Goal: Task Accomplishment & Management: Use online tool/utility

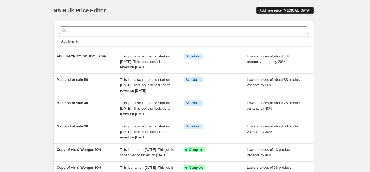
click at [287, 12] on span "Add new price [MEDICAL_DATA]" at bounding box center [284, 10] width 51 height 4
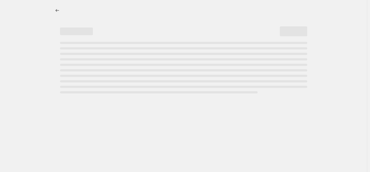
select select "percentage"
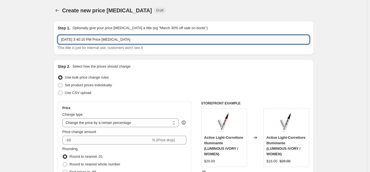
click at [69, 41] on input "Aug 21, 2025, 3:40:10 PM Price change job" at bounding box center [184, 39] width 252 height 9
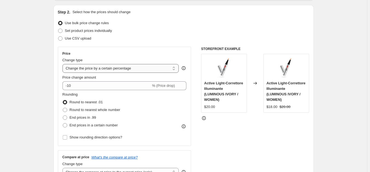
scroll to position [55, 0]
type input "ABH Lip liner & Concealer 25%"
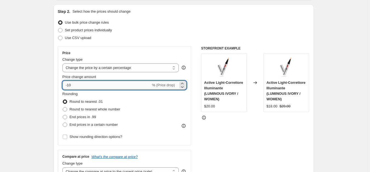
click at [88, 87] on input "-10" at bounding box center [106, 85] width 89 height 9
type input "-1"
type input "-25"
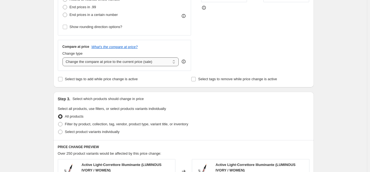
drag, startPoint x: 87, startPoint y: 58, endPoint x: 88, endPoint y: 62, distance: 4.7
click at [87, 58] on select "Change the compare at price to the current price (sale) Change the compare at p…" at bounding box center [120, 61] width 116 height 9
select select "no_change"
click at [64, 57] on select "Change the compare at price to the current price (sale) Change the compare at p…" at bounding box center [120, 61] width 116 height 9
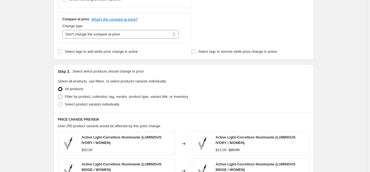
click at [84, 97] on span "Filter by product, collection, tag, vendor, product type, variant title, or inv…" at bounding box center [126, 96] width 123 height 4
click at [58, 95] on input "Filter by product, collection, tag, vendor, product type, variant title, or inv…" at bounding box center [58, 94] width 0 height 0
radio input "true"
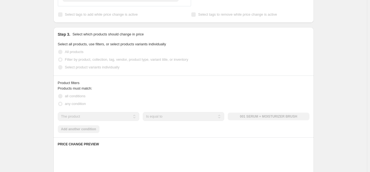
scroll to position [274, 0]
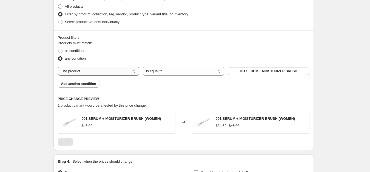
click at [94, 71] on select "The product The product's collection The product's tag The product's vendor The…" at bounding box center [98, 71] width 81 height 9
select select "tag"
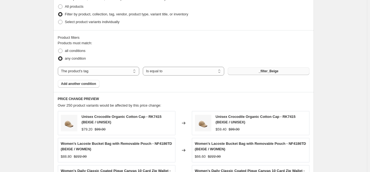
click at [251, 68] on button "_filter_Beige" at bounding box center [268, 71] width 81 height 8
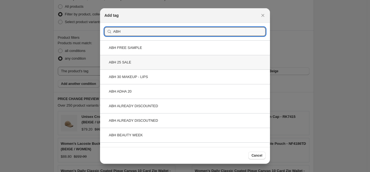
type input "ABH"
click at [122, 60] on div "ABH 25 SALE" at bounding box center [185, 62] width 170 height 15
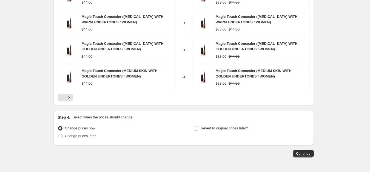
scroll to position [447, 0]
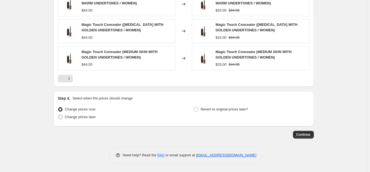
click at [90, 117] on span "Change prices later" at bounding box center [80, 117] width 31 height 4
click at [58, 115] on input "Change prices later" at bounding box center [58, 115] width 0 height 0
radio input "true"
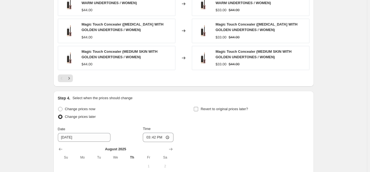
click at [216, 111] on span "Revert to original prices later?" at bounding box center [224, 109] width 47 height 4
click at [198, 111] on input "Revert to original prices later?" at bounding box center [196, 109] width 4 height 4
checkbox input "true"
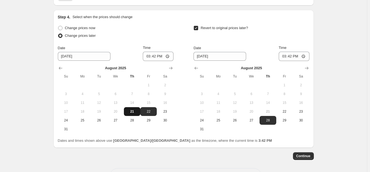
scroll to position [529, 0]
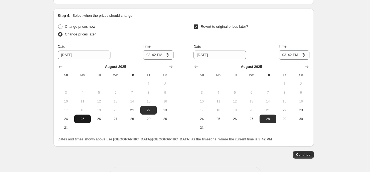
click at [84, 119] on span "25" at bounding box center [82, 118] width 12 height 4
type input "8/25/2025"
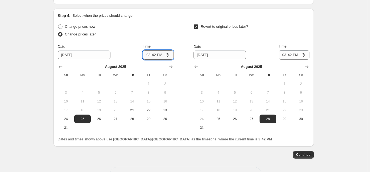
click at [150, 52] on input "15:42" at bounding box center [158, 54] width 31 height 9
click at [148, 55] on input "23:05" at bounding box center [158, 54] width 31 height 9
type input "00:00"
click at [205, 127] on span "31" at bounding box center [202, 127] width 12 height 4
type input "8/31/2025"
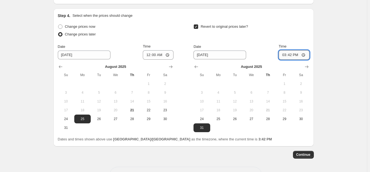
click at [284, 55] on input "15:42" at bounding box center [294, 54] width 31 height 9
type input "23:59"
click at [303, 155] on span "Continue" at bounding box center [303, 154] width 14 height 4
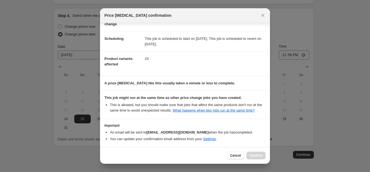
scroll to position [58, 0]
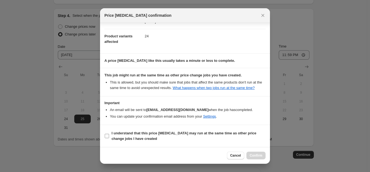
click at [132, 138] on b "I understand that this price [MEDICAL_DATA] may run at the same time as other p…" at bounding box center [184, 136] width 145 height 10
click at [109, 138] on input "I understand that this price [MEDICAL_DATA] may run at the same time as other p…" at bounding box center [107, 135] width 4 height 4
checkbox input "true"
drag, startPoint x: 266, startPoint y: 154, endPoint x: 263, endPoint y: 155, distance: 4.0
click at [265, 154] on div "Cancel Confirm" at bounding box center [185, 155] width 170 height 17
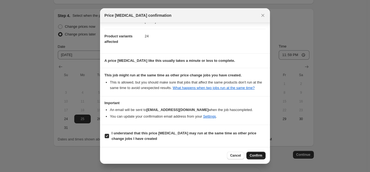
click at [259, 155] on span "Confirm" at bounding box center [256, 155] width 13 height 4
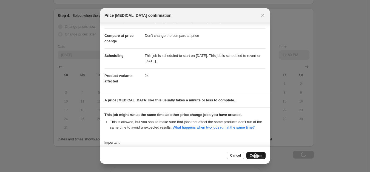
scroll to position [0, 0]
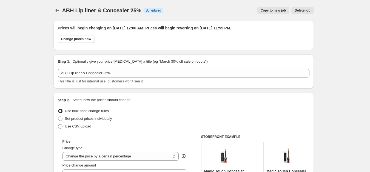
scroll to position [529, 0]
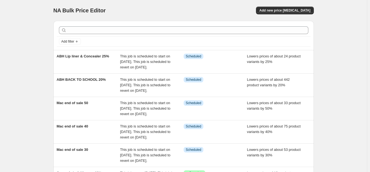
click at [129, 25] on div at bounding box center [184, 30] width 254 height 12
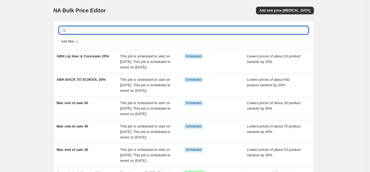
click at [127, 27] on input "text" at bounding box center [188, 30] width 241 height 8
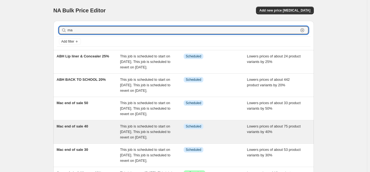
type input "mac"
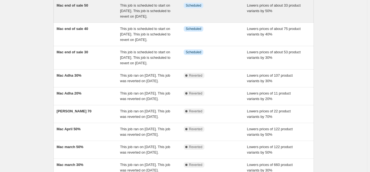
scroll to position [55, 0]
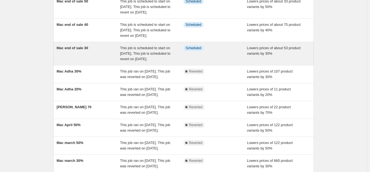
click at [81, 50] on span "Mac end of sale 30" at bounding box center [73, 48] width 32 height 4
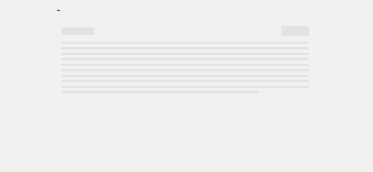
select select "percentage"
select select "no_change"
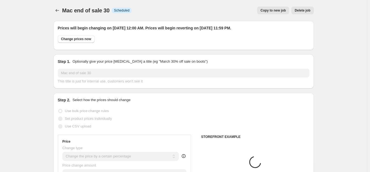
select select "tag"
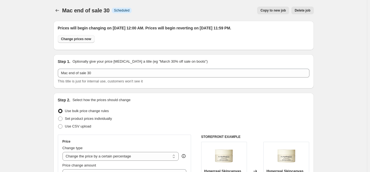
click at [79, 39] on span "Change prices now" at bounding box center [76, 39] width 30 height 4
radio input "true"
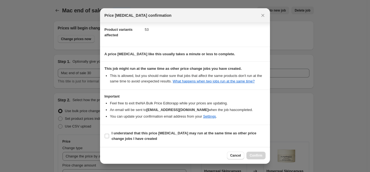
scroll to position [65, 0]
click at [138, 130] on span "I understand that this price [MEDICAL_DATA] may run at the same time as other p…" at bounding box center [189, 135] width 154 height 11
click at [109, 133] on input "I understand that this price [MEDICAL_DATA] may run at the same time as other p…" at bounding box center [107, 135] width 4 height 4
checkbox input "true"
click at [251, 153] on span "Confirm" at bounding box center [256, 155] width 13 height 4
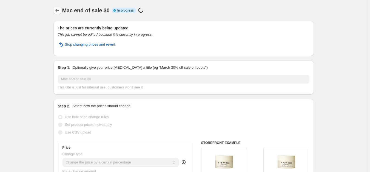
click at [56, 10] on icon "Price change jobs" at bounding box center [57, 10] width 5 height 5
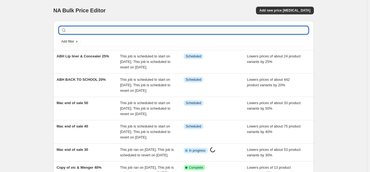
click at [84, 26] on input "text" at bounding box center [188, 30] width 241 height 8
type input "mac"
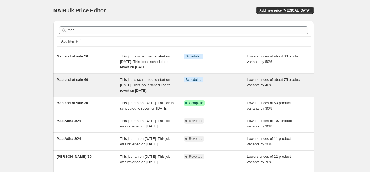
click at [77, 87] on div "Mac end of sale 40" at bounding box center [89, 85] width 64 height 16
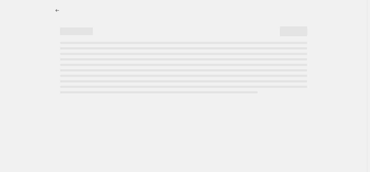
select select "percentage"
select select "no_change"
select select "tag"
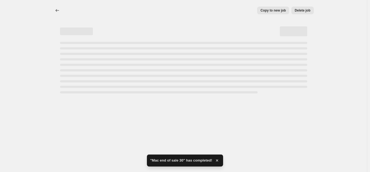
select select "percentage"
select select "no_change"
select select "tag"
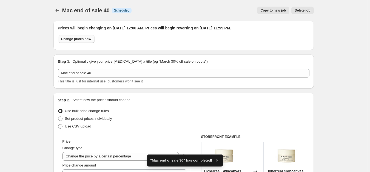
click at [86, 40] on span "Change prices now" at bounding box center [76, 39] width 30 height 4
radio input "true"
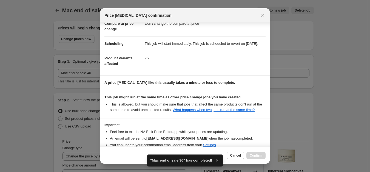
scroll to position [65, 0]
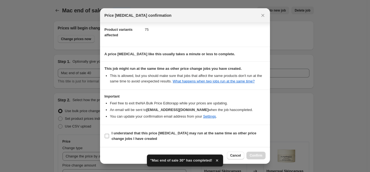
click at [158, 131] on b "I understand that this price [MEDICAL_DATA] may run at the same time as other p…" at bounding box center [184, 136] width 145 height 10
click at [109, 133] on input "I understand that this price [MEDICAL_DATA] may run at the same time as other p…" at bounding box center [107, 135] width 4 height 4
checkbox input "true"
click at [250, 152] on button "Confirm" at bounding box center [255, 155] width 19 height 8
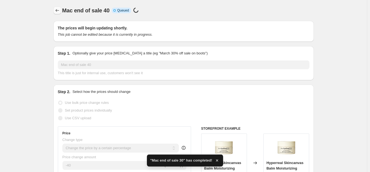
click at [59, 12] on icon "Price change jobs" at bounding box center [57, 10] width 5 height 5
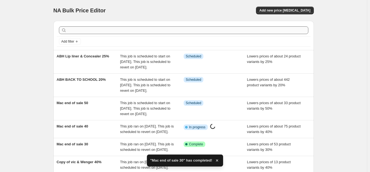
click at [89, 27] on div at bounding box center [184, 30] width 254 height 12
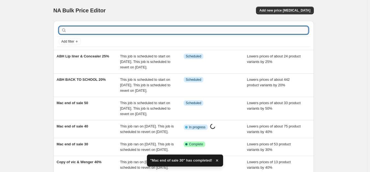
click at [91, 32] on input "text" at bounding box center [188, 30] width 241 height 8
type input "mac"
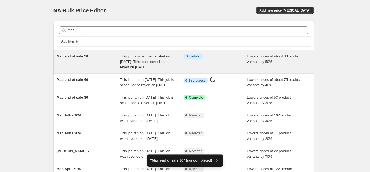
click at [87, 59] on div "Mac end of sale 50" at bounding box center [89, 61] width 64 height 16
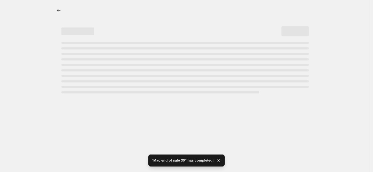
select select "percentage"
select select "no_change"
select select "tag"
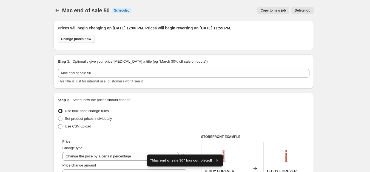
click at [86, 38] on span "Change prices now" at bounding box center [76, 39] width 30 height 4
radio input "true"
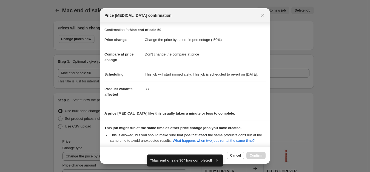
scroll to position [65, 0]
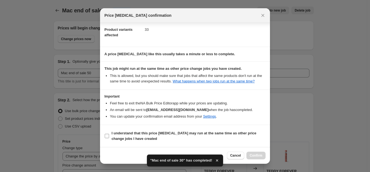
click at [124, 129] on label "I understand that this price [MEDICAL_DATA] may run at the same time as other p…" at bounding box center [184, 135] width 161 height 13
click at [109, 133] on input "I understand that this price [MEDICAL_DATA] may run at the same time as other p…" at bounding box center [107, 135] width 4 height 4
checkbox input "true"
click at [253, 153] on span "Confirm" at bounding box center [256, 155] width 13 height 4
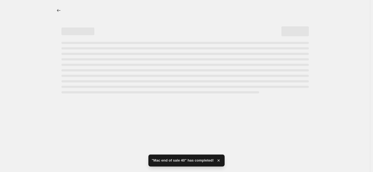
select select "percentage"
select select "no_change"
select select "tag"
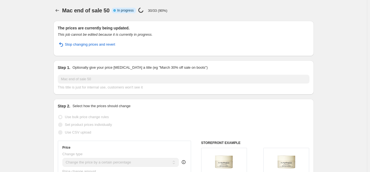
select select "percentage"
select select "no_change"
select select "tag"
